Goal: Navigation & Orientation: Find specific page/section

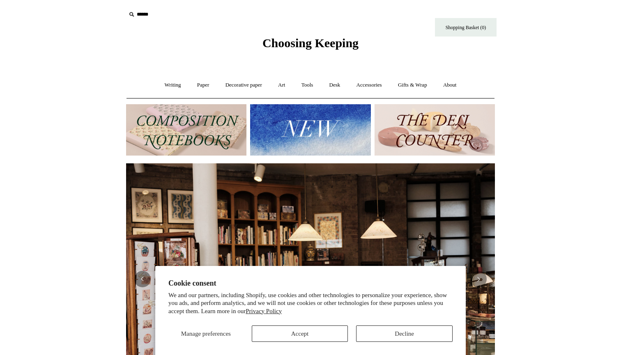
click at [313, 339] on button "Accept" at bounding box center [300, 334] width 97 height 16
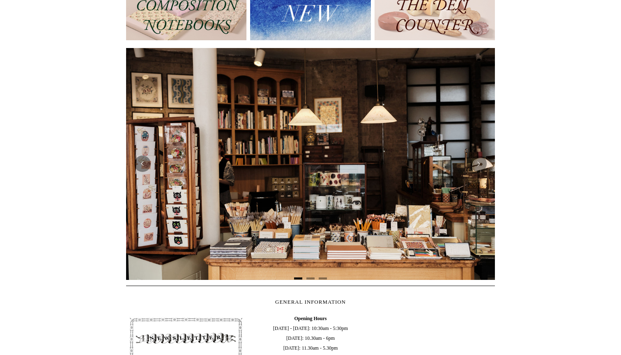
scroll to position [217, 0]
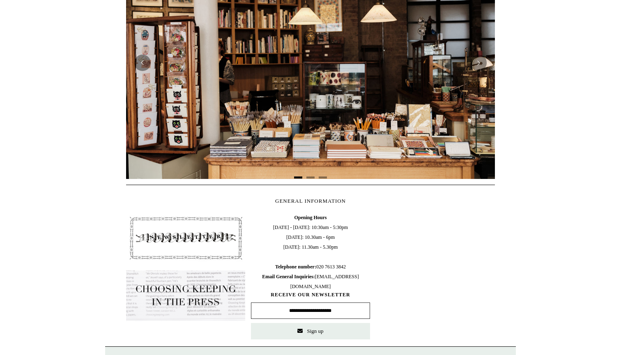
click at [288, 99] on img at bounding box center [310, 63] width 369 height 232
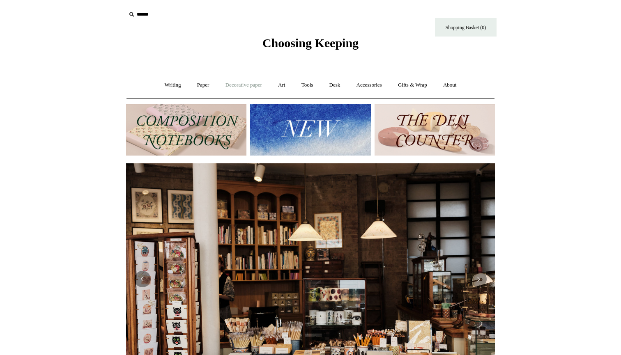
scroll to position [0, 0]
click at [203, 85] on link "Paper +" at bounding box center [203, 85] width 27 height 22
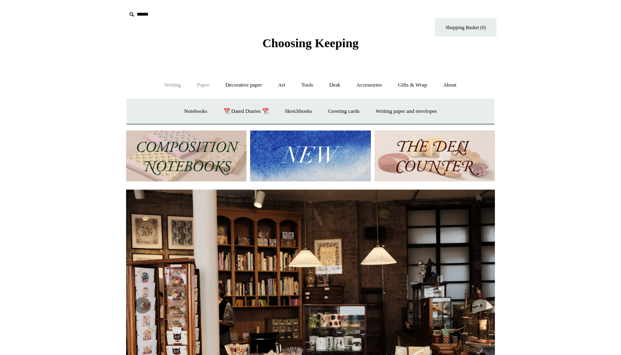
click at [174, 86] on link "Writing +" at bounding box center [172, 85] width 31 height 22
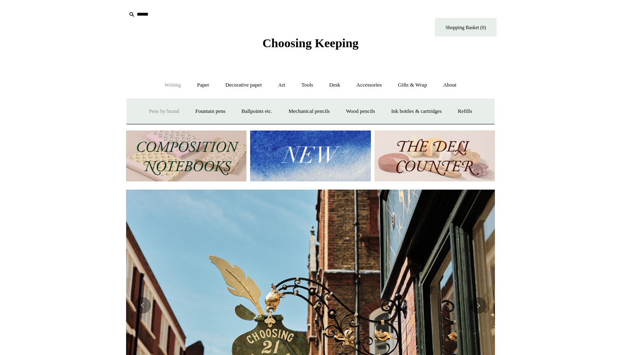
scroll to position [0, 369]
click at [161, 111] on link "Pens by brand +" at bounding box center [164, 112] width 45 height 22
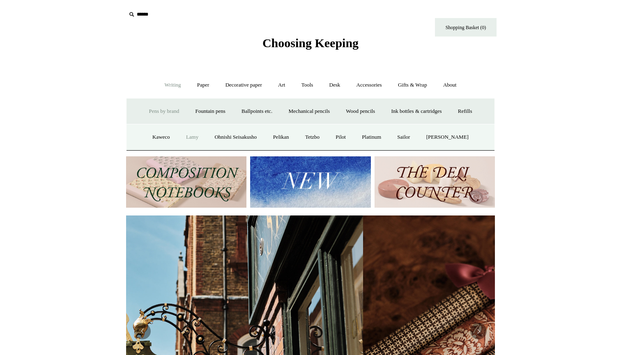
scroll to position [0, 208]
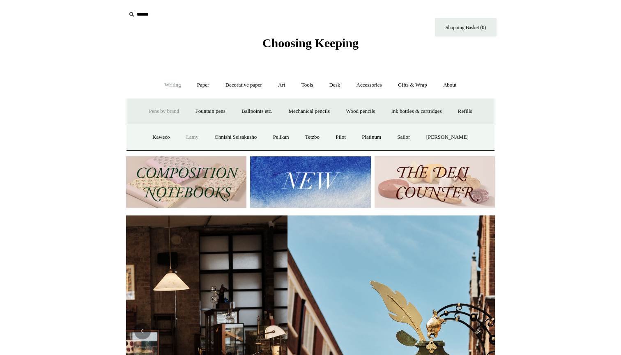
click at [195, 135] on link "Lamy" at bounding box center [192, 138] width 27 height 22
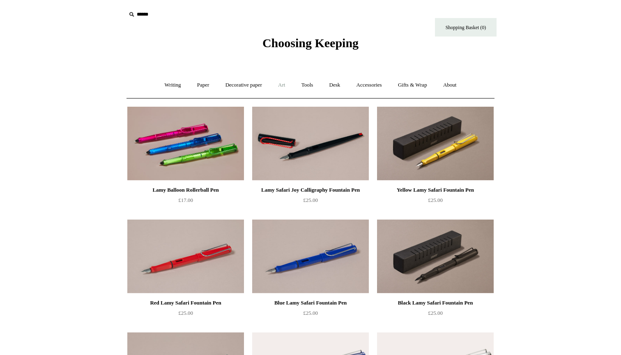
click at [286, 82] on link "Art +" at bounding box center [282, 85] width 22 height 22
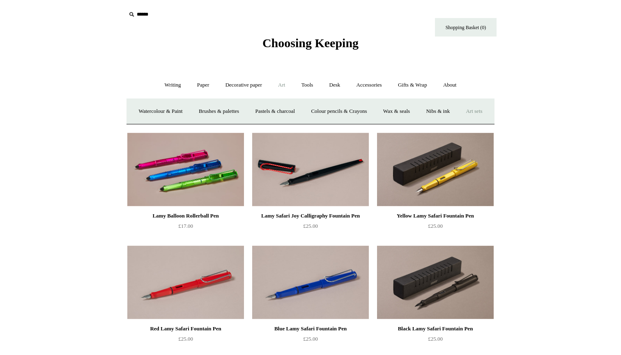
click at [459, 122] on link "Art sets" at bounding box center [474, 112] width 31 height 22
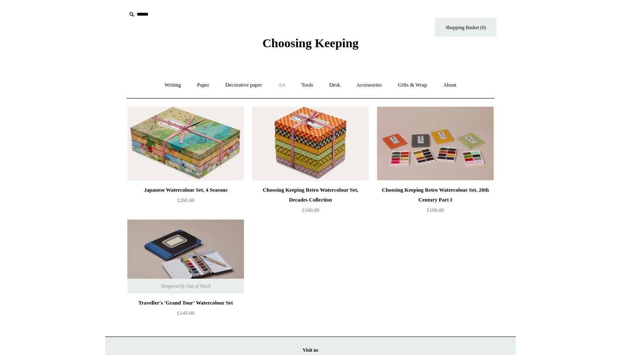
click at [286, 84] on link "Art +" at bounding box center [282, 85] width 22 height 22
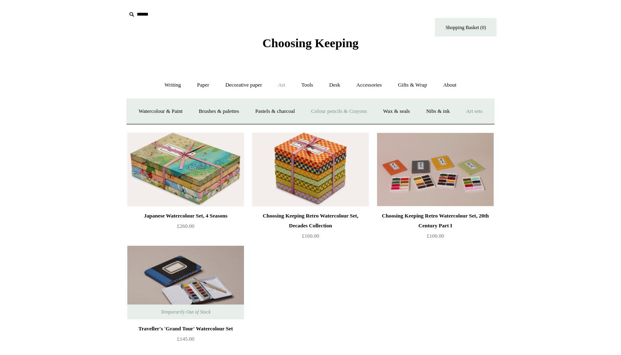
click at [361, 107] on link "Colour pencils & Crayons" at bounding box center [339, 112] width 71 height 22
